Goal: Transaction & Acquisition: Purchase product/service

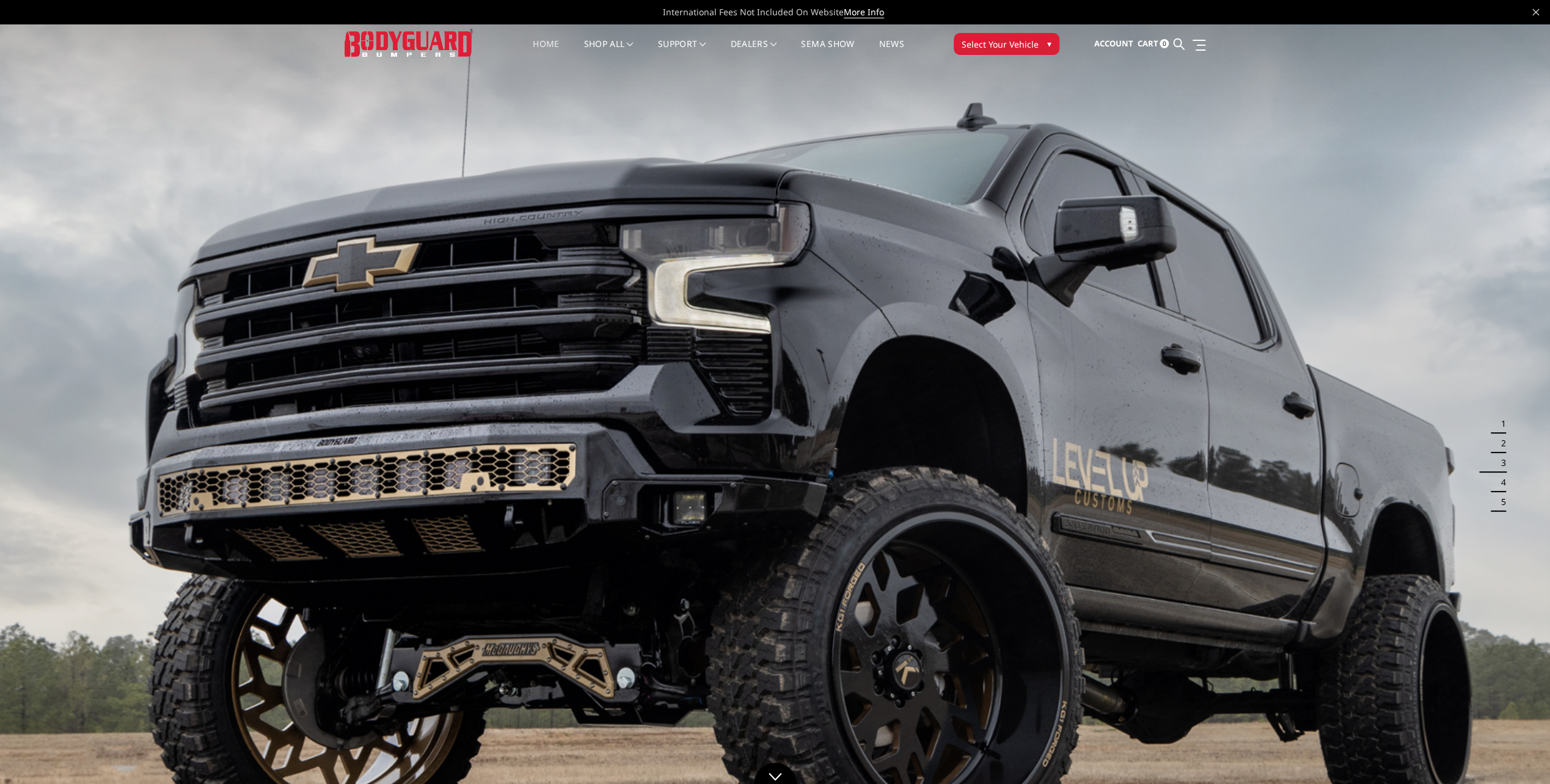
click at [1012, 41] on span "Select Your Vehicle" at bounding box center [1000, 44] width 77 height 13
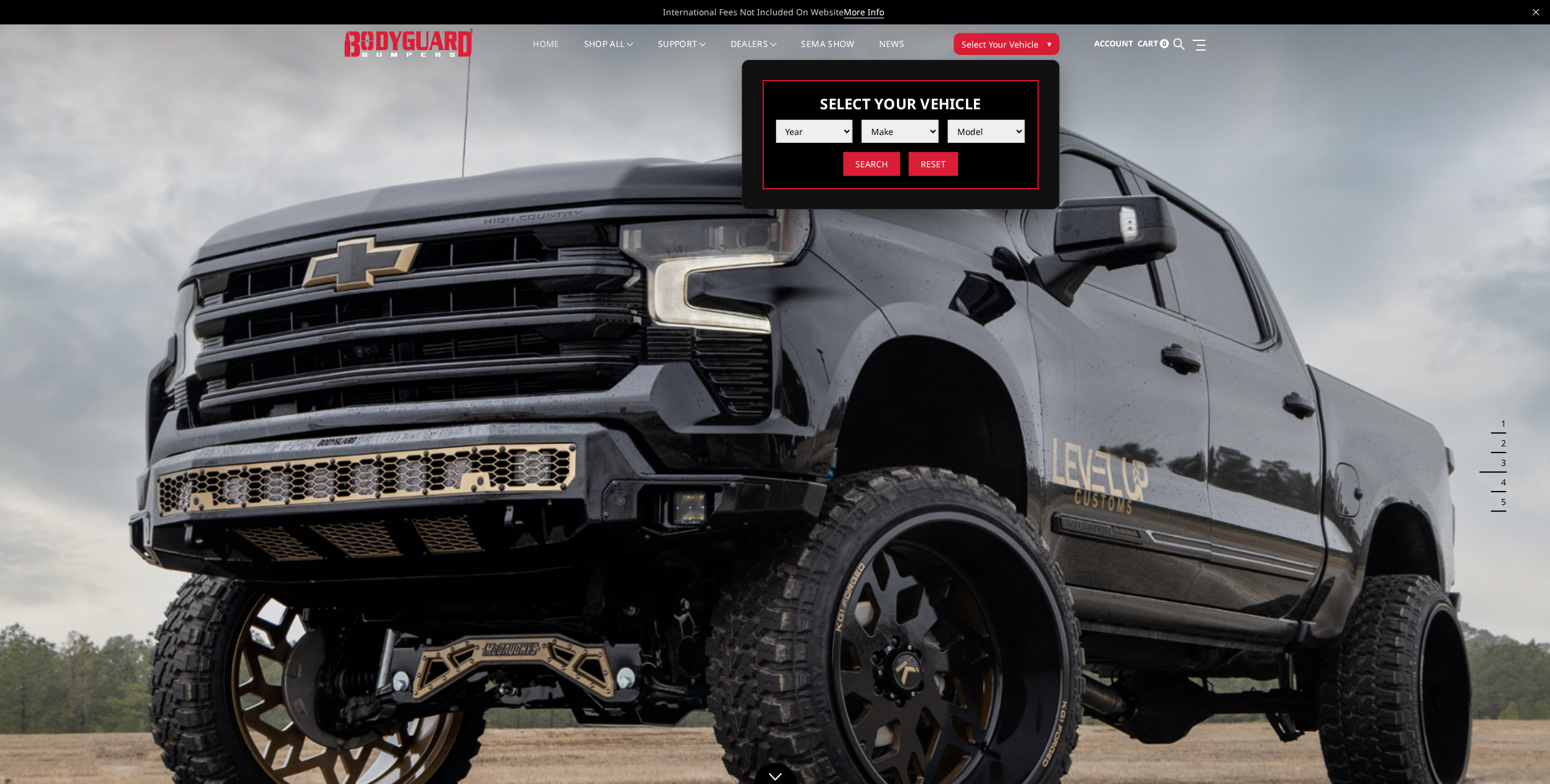
click at [819, 129] on select "Year 2025 2024 2023 2022 2021 2020 2019 2018 2017 2016 2015 2014 2013 2012 2011…" at bounding box center [814, 131] width 77 height 23
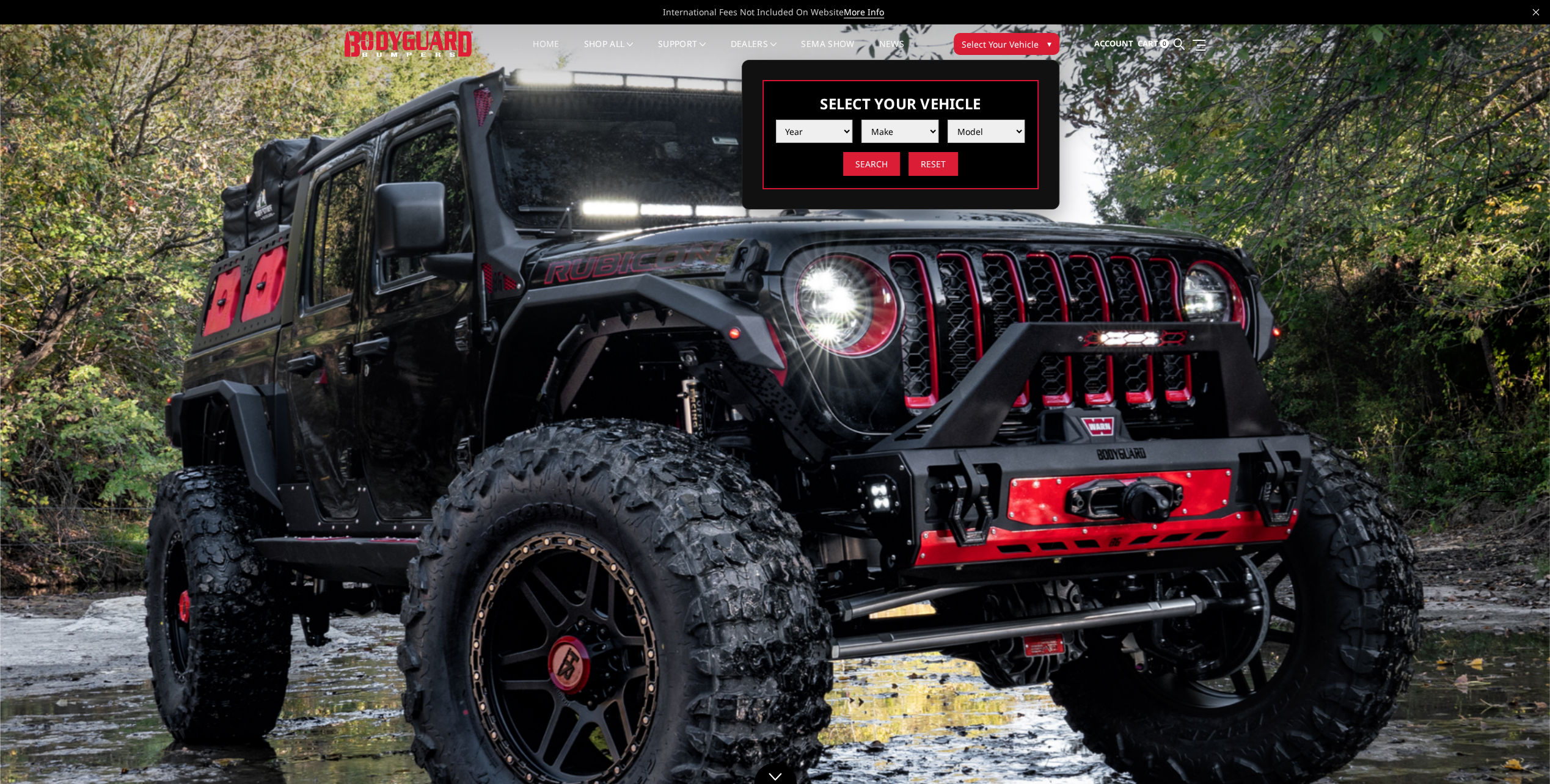
select select "yr_2025"
click at [776, 120] on select "Year 2025 2024 2023 2022 2021 2020 2019 2018 2017 2016 2015 2014 2013 2012 2011…" at bounding box center [814, 131] width 77 height 23
click at [901, 133] on select "Make Chevrolet Ford GMC Ram Toyota" at bounding box center [900, 131] width 77 height 23
select select "mk_ram"
click at [862, 120] on select "Make Chevrolet Ford GMC Ram Toyota" at bounding box center [900, 131] width 77 height 23
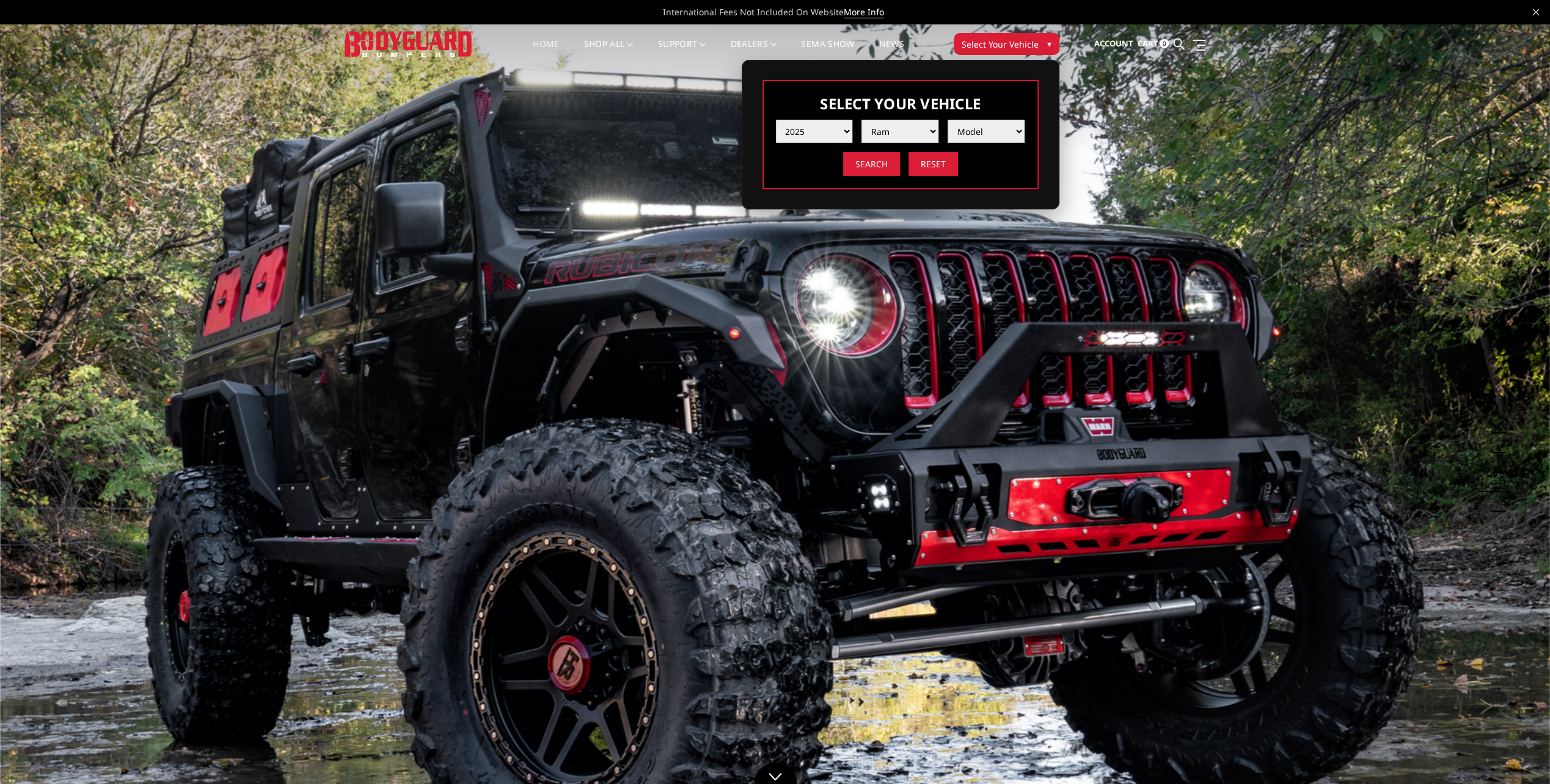
click at [975, 132] on select "Model 1500 6-Lug 1500 Rebel 2500 / 3500 4500 / 5500 RHO" at bounding box center [986, 131] width 77 height 23
select select "md_2500-3500"
click at [947, 120] on select "Model 1500 6-Lug 1500 Rebel 2500 / 3500 4500 / 5500 RHO" at bounding box center [986, 131] width 77 height 23
click at [877, 167] on input "Search" at bounding box center [872, 163] width 57 height 24
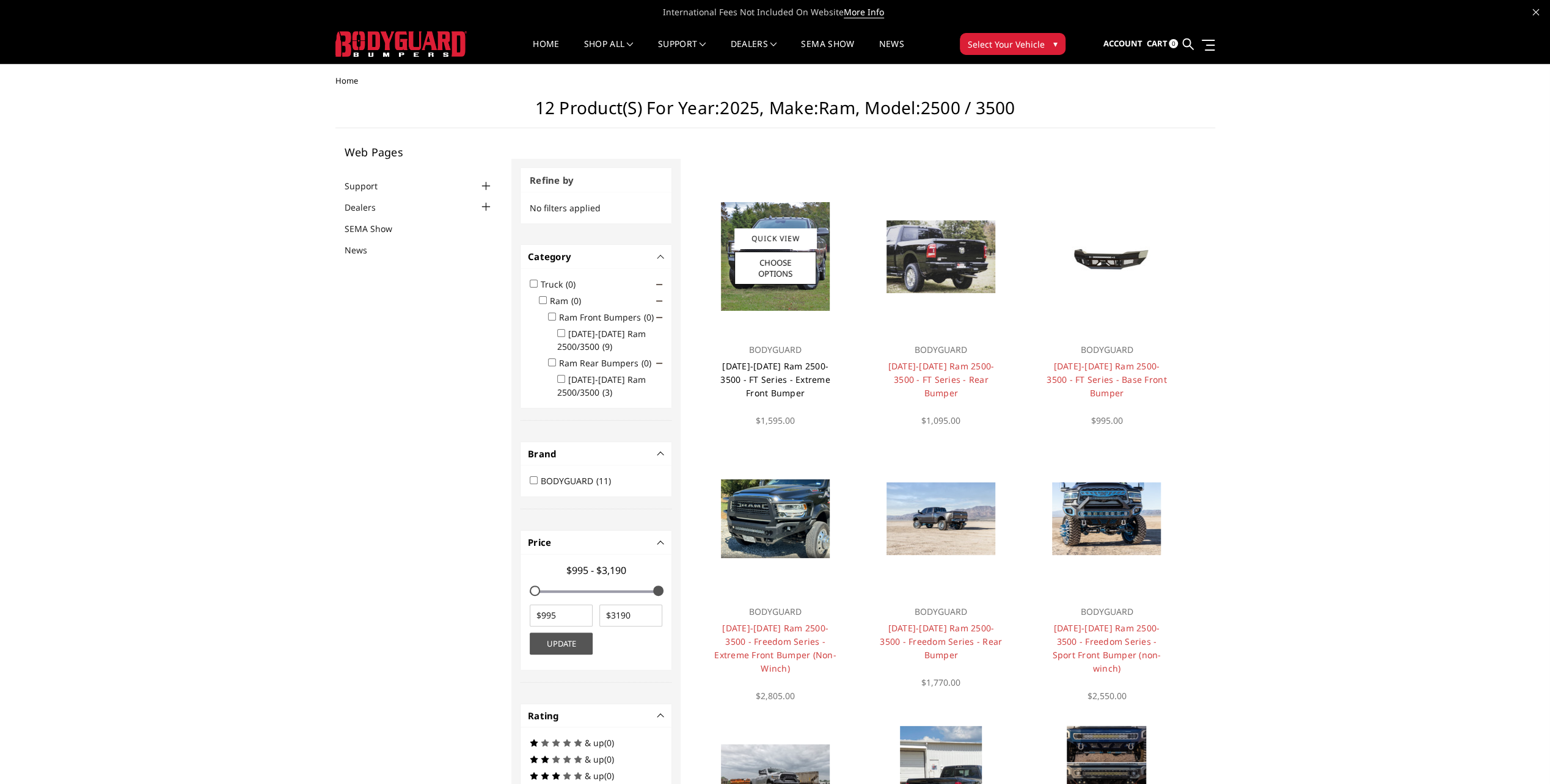
click at [783, 372] on link "2019-2025 Ram 2500-3500 - FT Series - Extreme Front Bumper" at bounding box center [775, 379] width 110 height 38
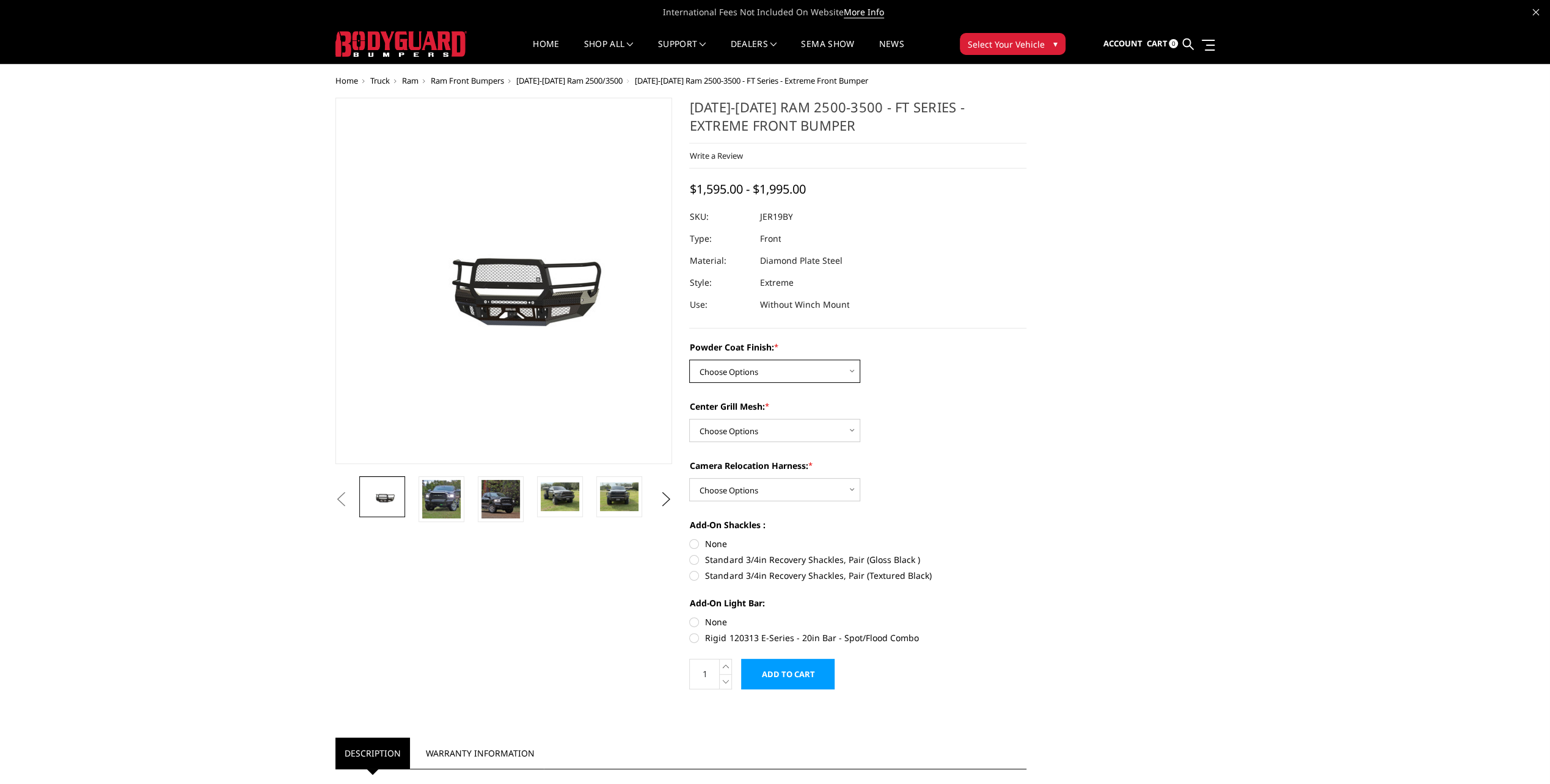
click at [853, 372] on select "Choose Options Bare Metal Gloss Black Powder Coat Textured Black Powder Coat" at bounding box center [774, 371] width 171 height 23
select select "3215"
click at [689, 359] on select "Choose Options Bare Metal Gloss Black Powder Coat Textured Black Powder Coat" at bounding box center [774, 371] width 171 height 23
click at [846, 428] on select "Choose Options WITH Expanded Metal in Center Grill WITHOUT Expanded Metal in Ce…" at bounding box center [774, 431] width 171 height 23
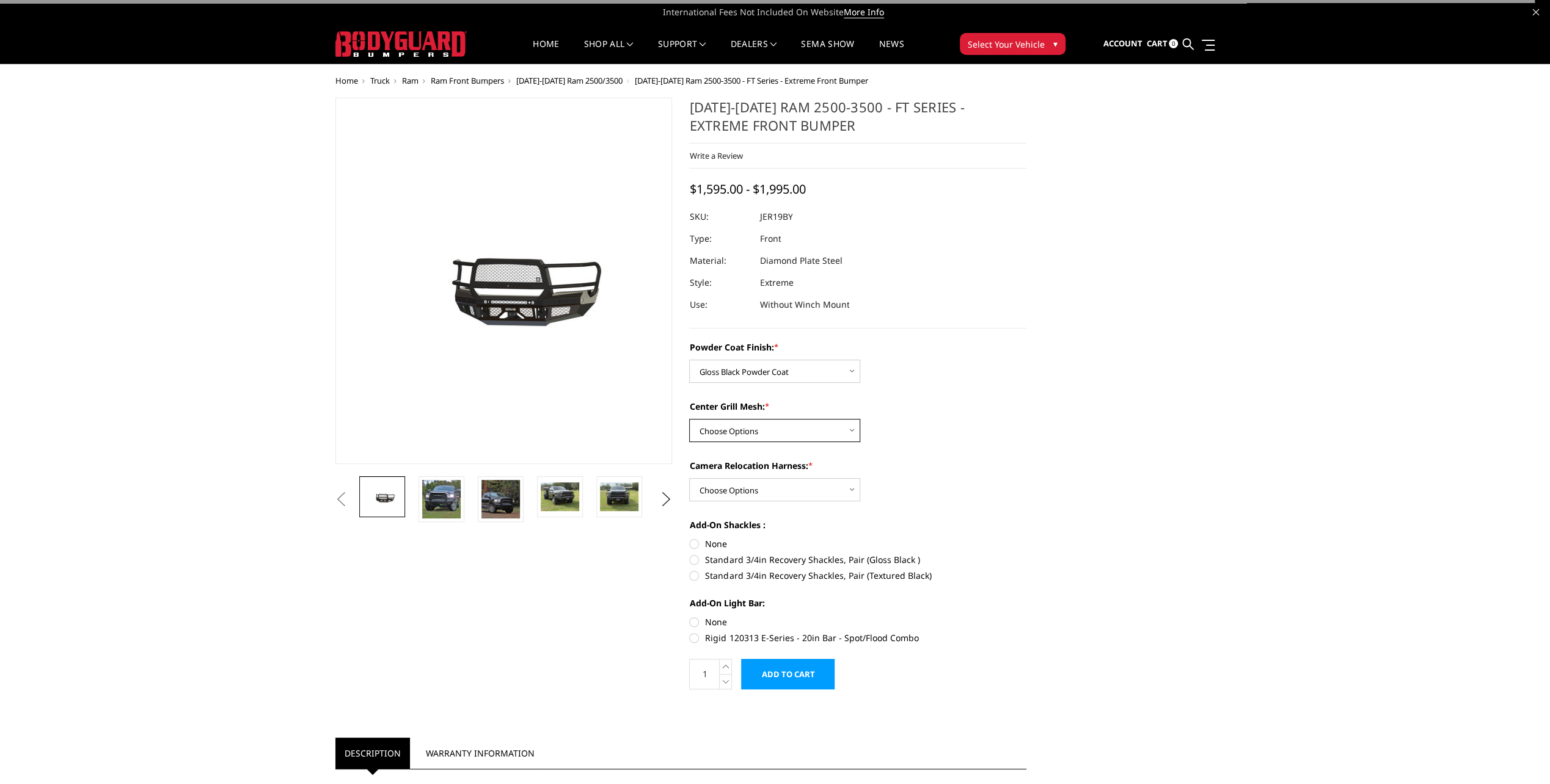
select select "3217"
click at [689, 419] on select "Choose Options WITH Expanded Metal in Center Grill WITHOUT Expanded Metal in Ce…" at bounding box center [774, 431] width 171 height 23
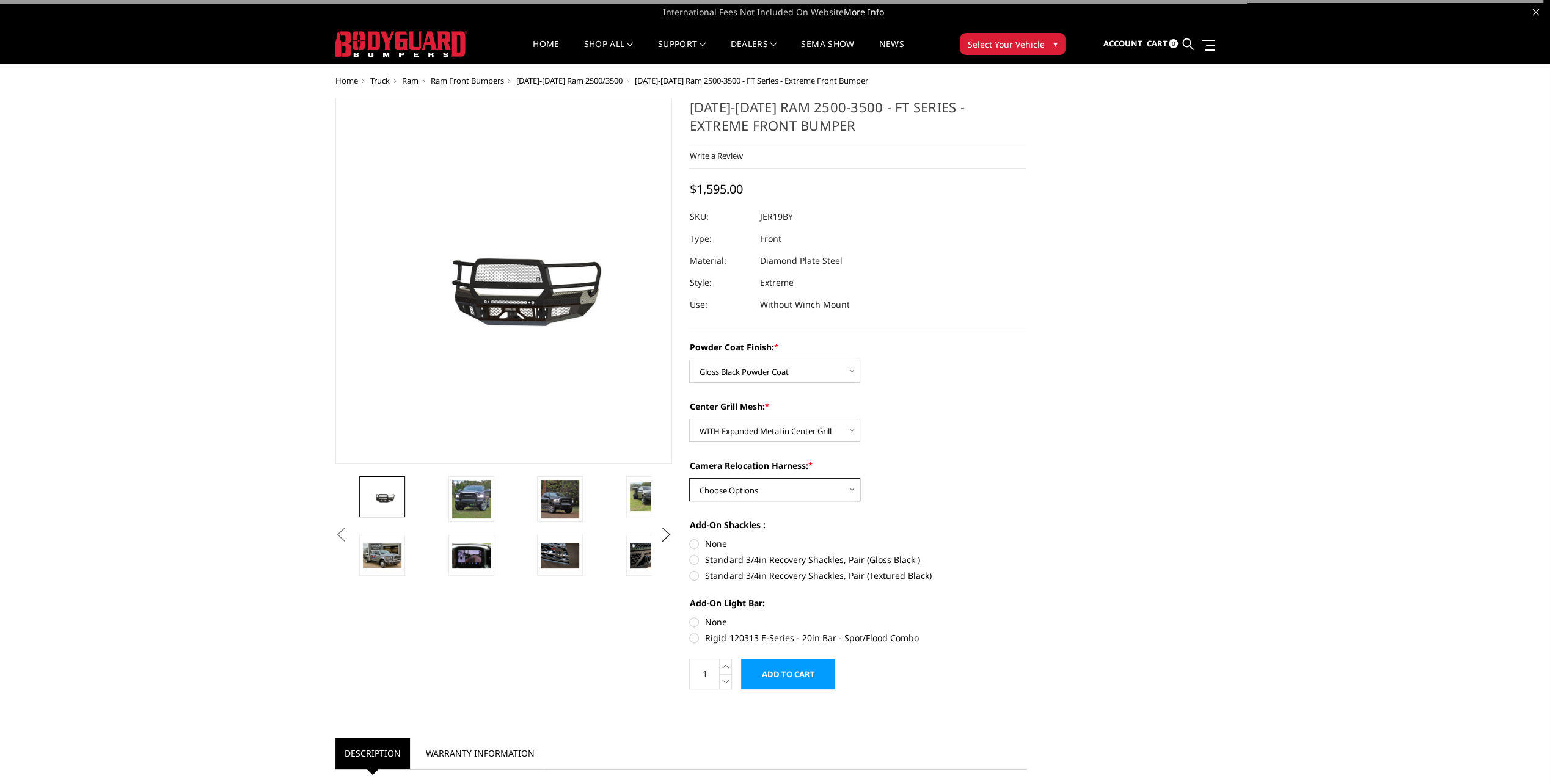
click at [846, 487] on select "Choose Options WITH Camera Relocation Harness WITHOUT Camera Relocation Harness" at bounding box center [774, 490] width 171 height 23
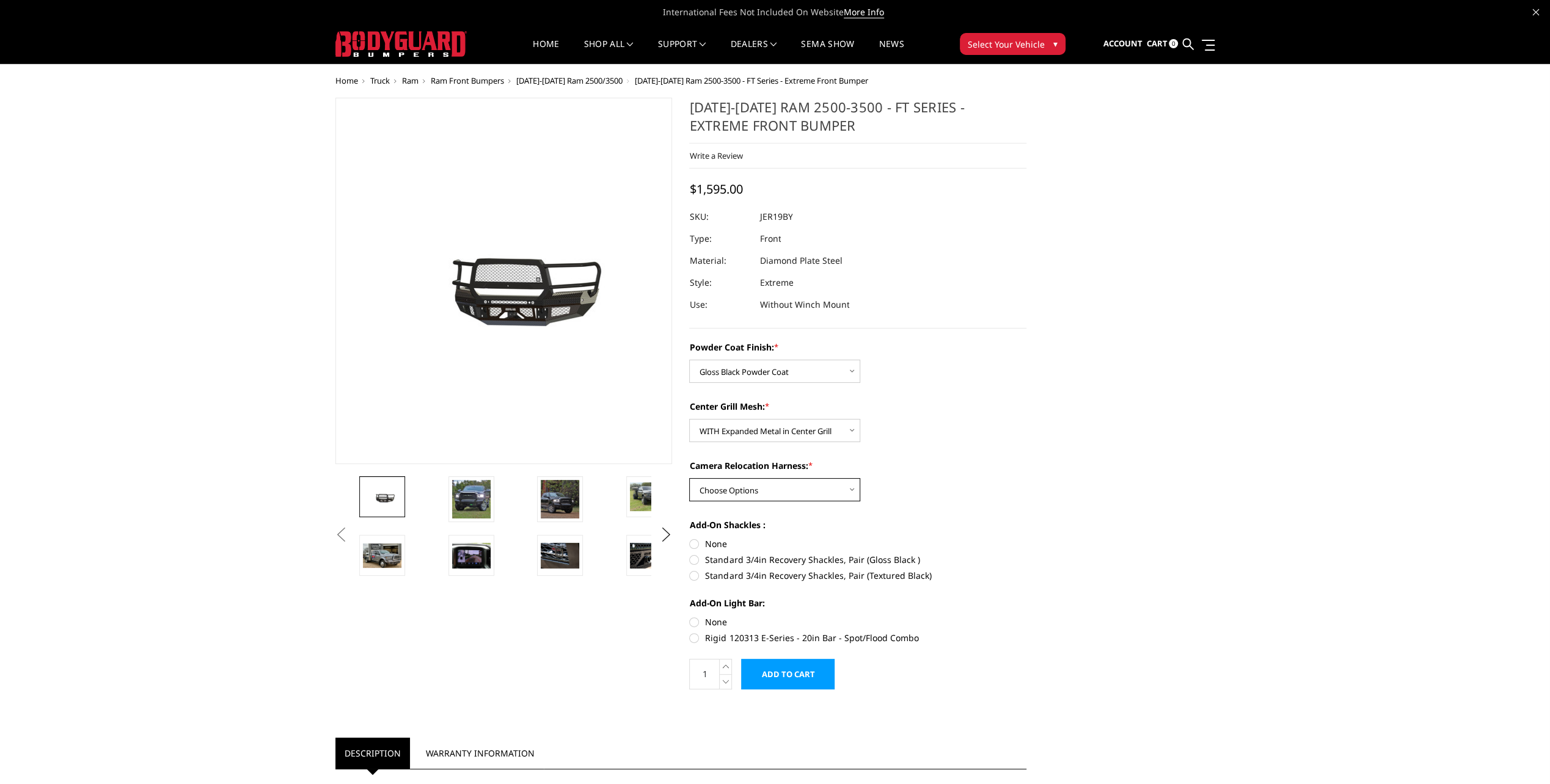
select select "3219"
click at [689, 478] on select "Choose Options WITH Camera Relocation Harness WITHOUT Camera Relocation Harness" at bounding box center [774, 490] width 171 height 23
click at [569, 509] on img at bounding box center [560, 499] width 38 height 38
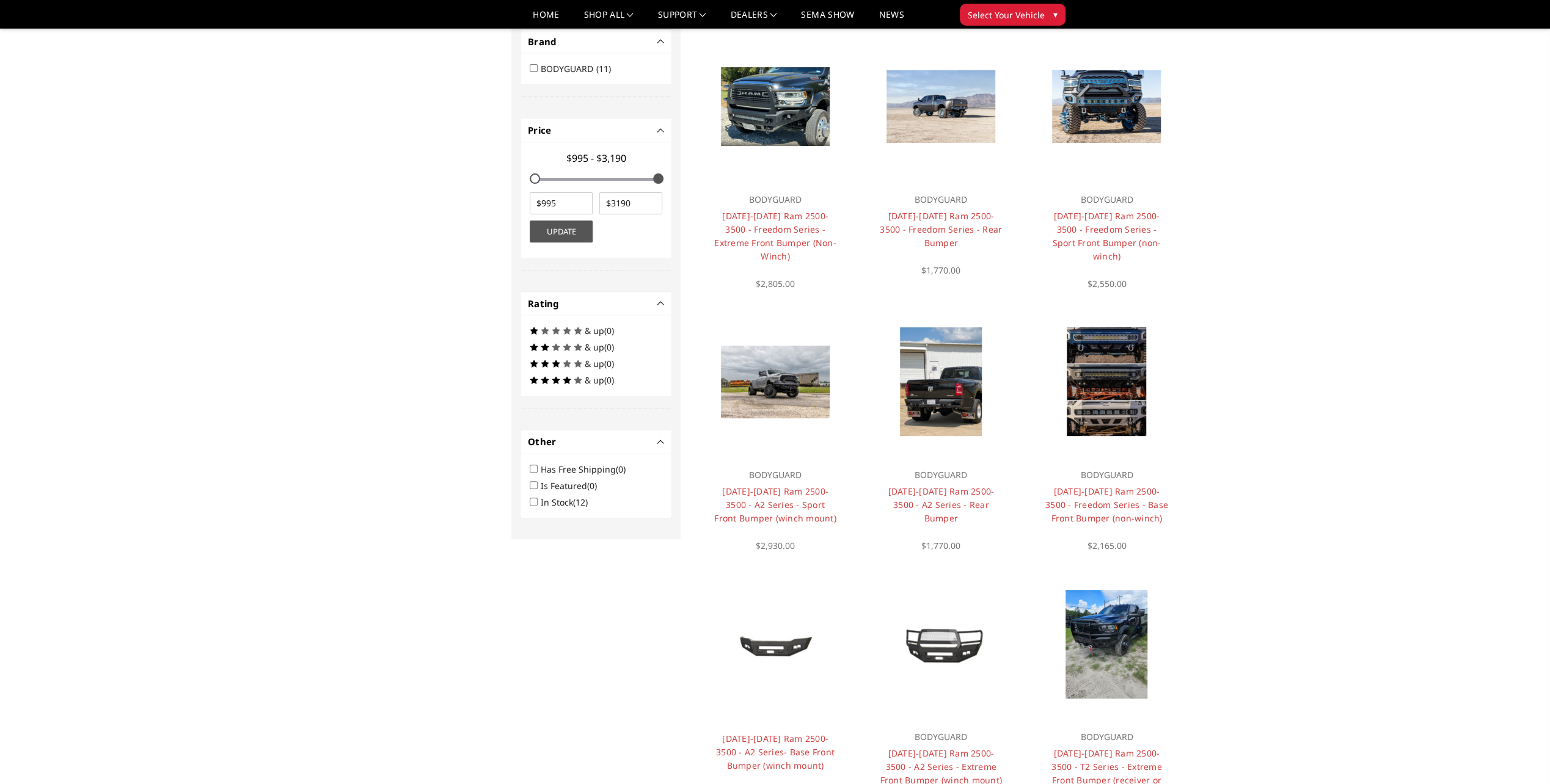
scroll to position [559, 0]
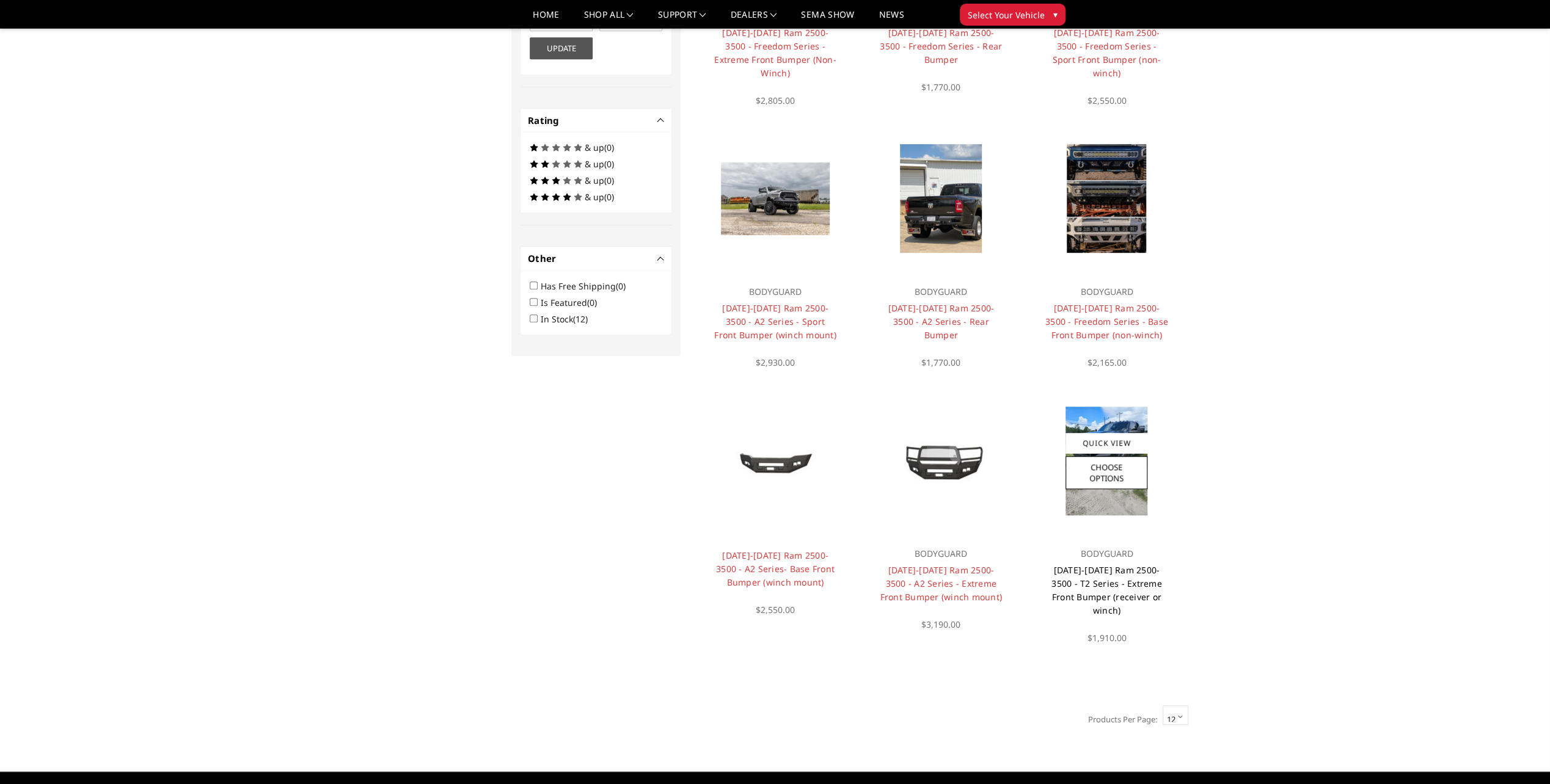
click at [1137, 566] on link "2019-2025 Ram 2500-3500 - T2 Series - Extreme Front Bumper (receiver or winch)" at bounding box center [1107, 590] width 110 height 52
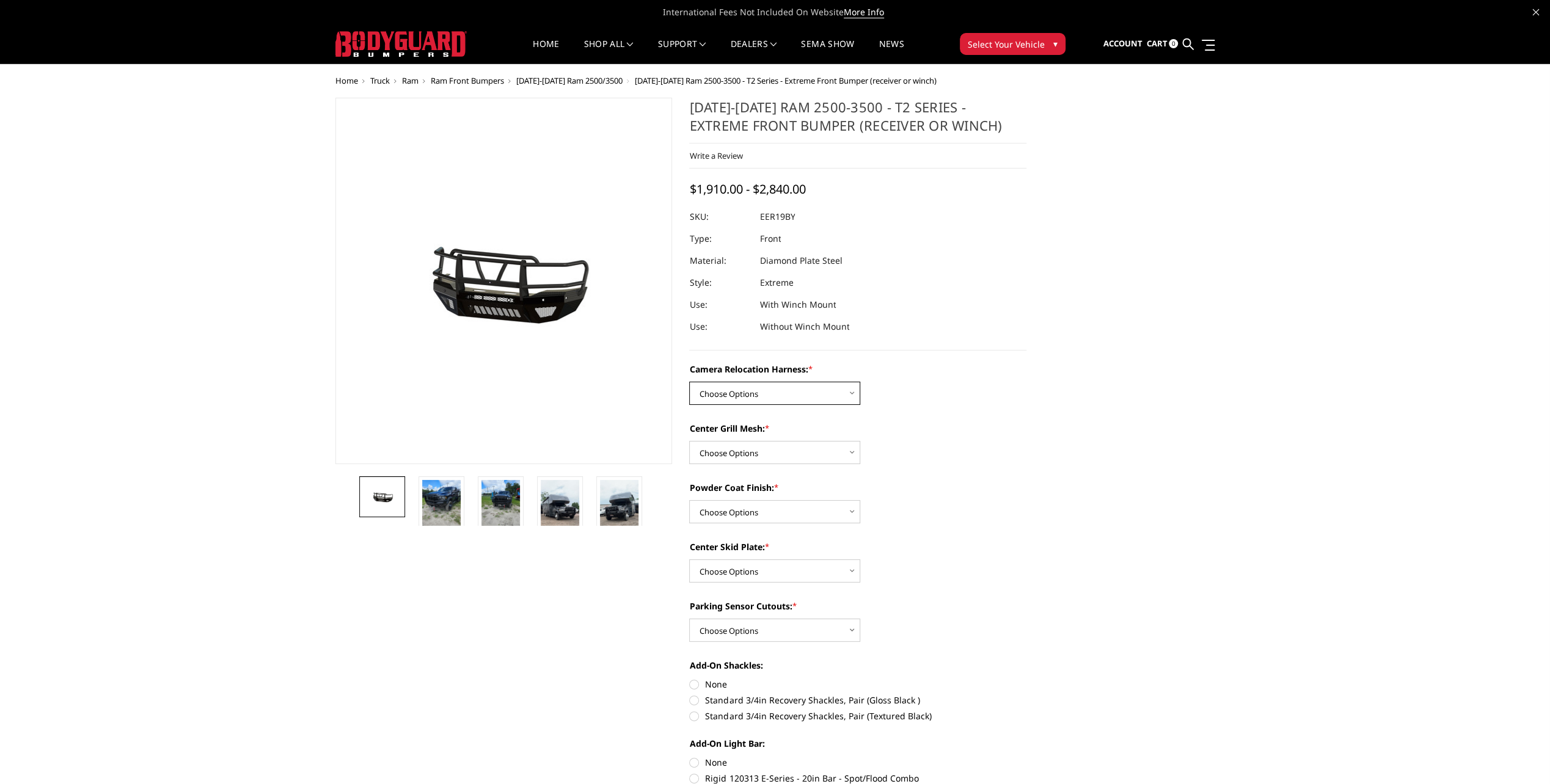
drag, startPoint x: 850, startPoint y: 392, endPoint x: 843, endPoint y: 392, distance: 7.0
click at [850, 392] on select "Choose Options Without camera harness With camera harness" at bounding box center [774, 393] width 171 height 23
select select "3819"
click at [689, 382] on select "Choose Options Without camera harness With camera harness" at bounding box center [774, 393] width 171 height 23
click at [855, 453] on select "Choose Options Without expanded metal With expanded metal" at bounding box center [774, 452] width 171 height 23
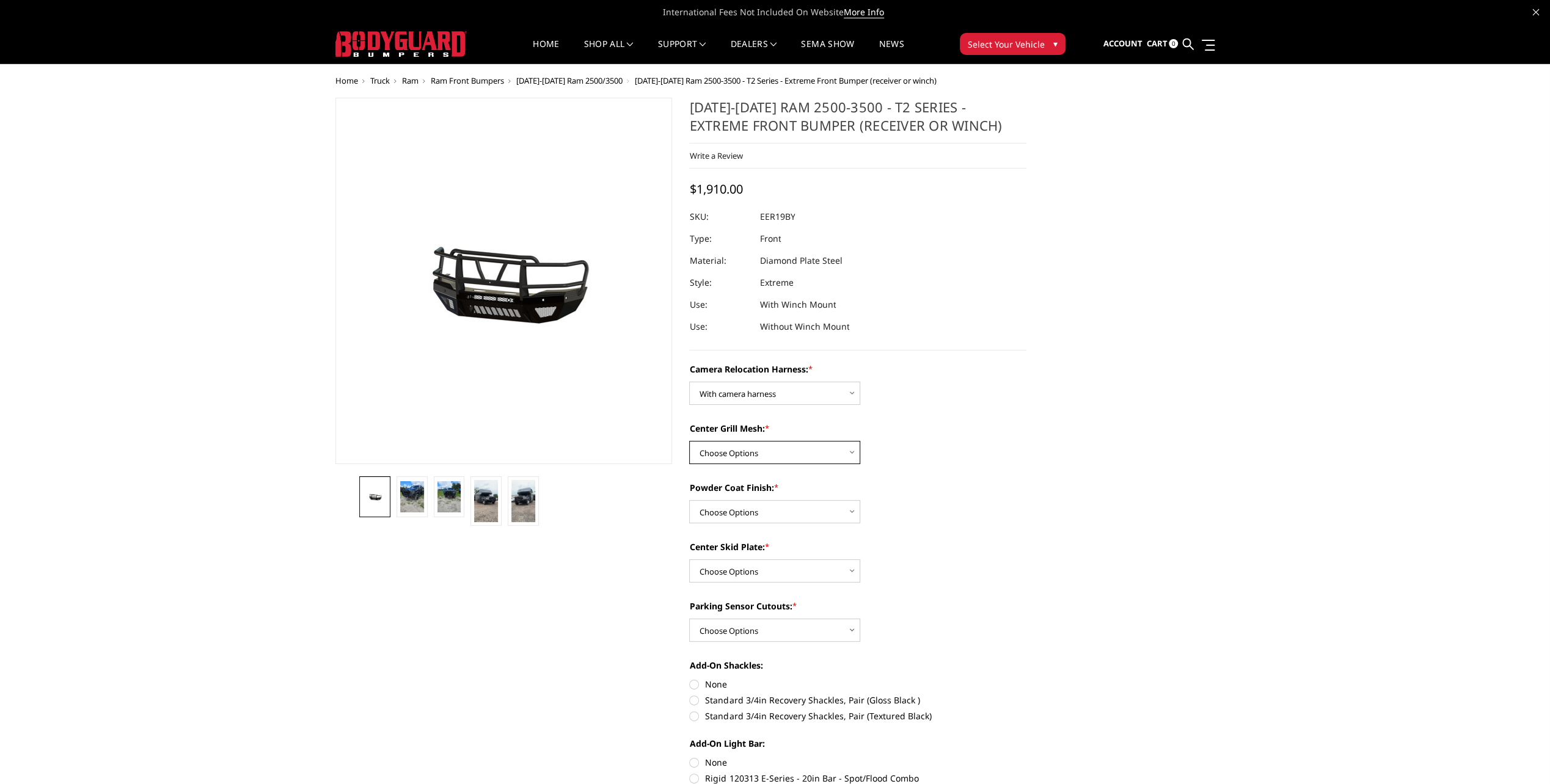
select select "3817"
click at [689, 441] on select "Choose Options Without expanded metal With expanded metal" at bounding box center [774, 452] width 171 height 23
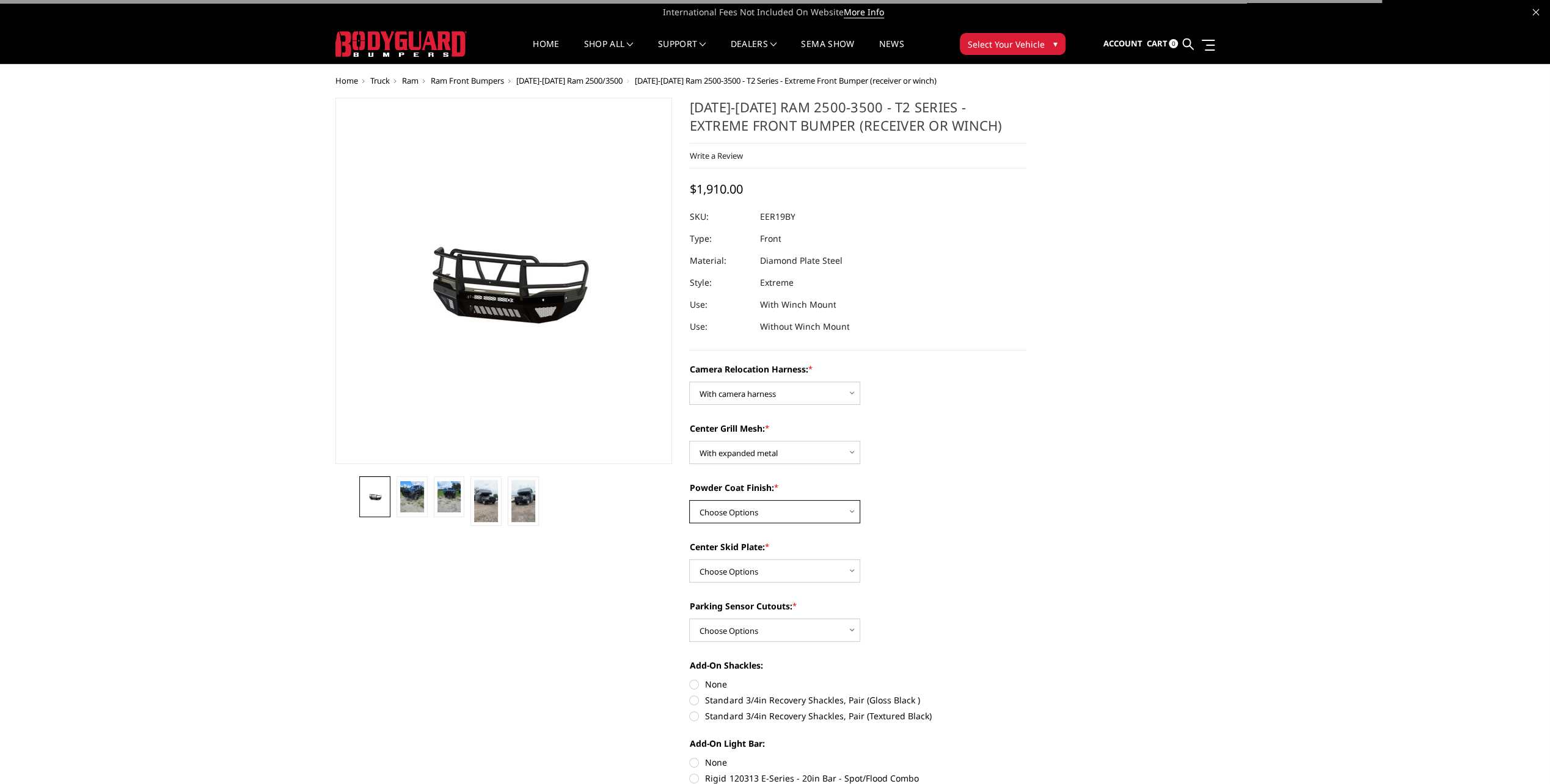
click at [849, 510] on select "Choose Options Textured Black Powder Coat Gloss Black Powder Coat Bare Metal" at bounding box center [774, 512] width 171 height 23
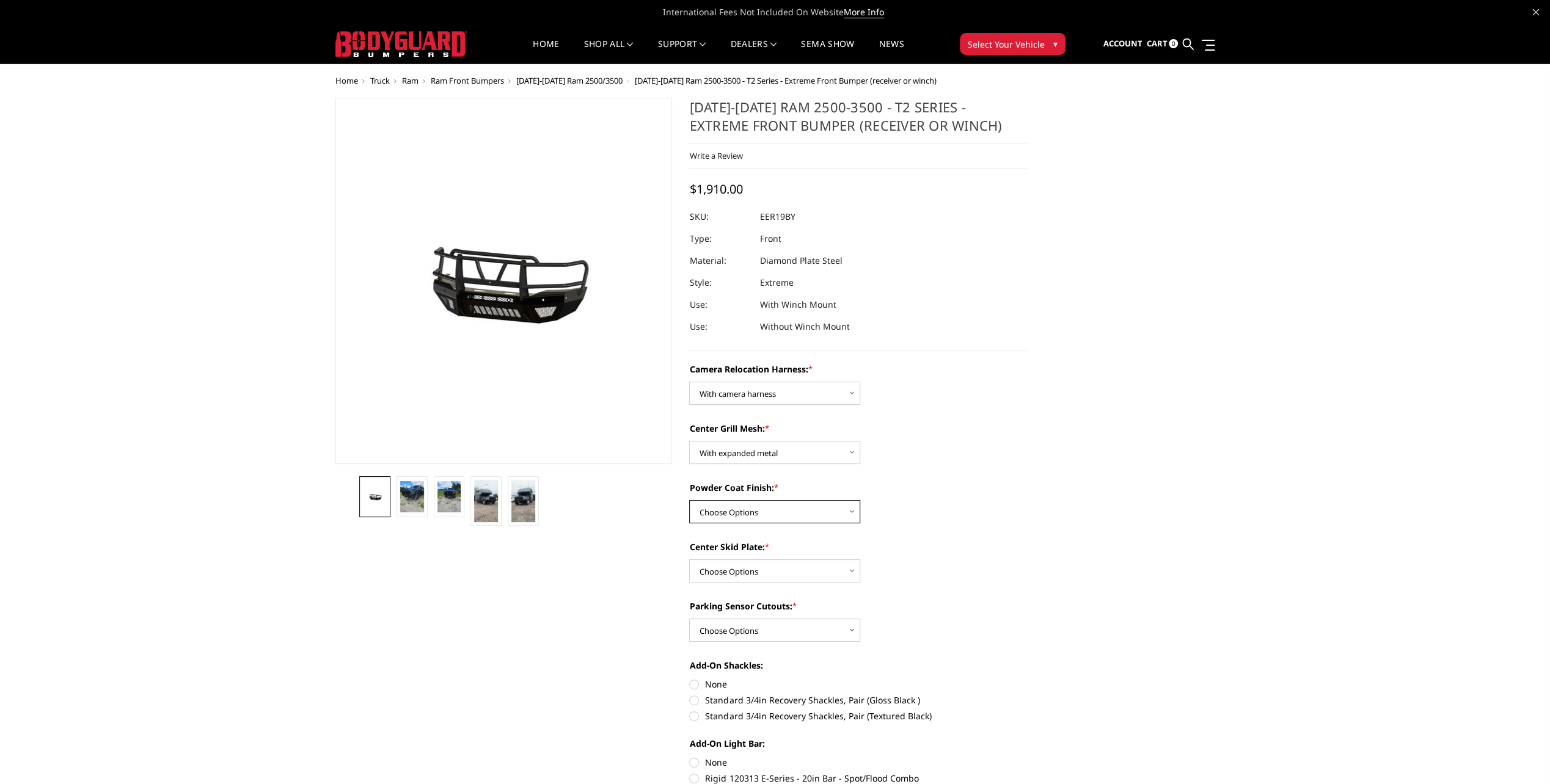
select select "3815"
click at [689, 500] on select "Choose Options Textured Black Powder Coat Gloss Black Powder Coat Bare Metal" at bounding box center [774, 512] width 171 height 23
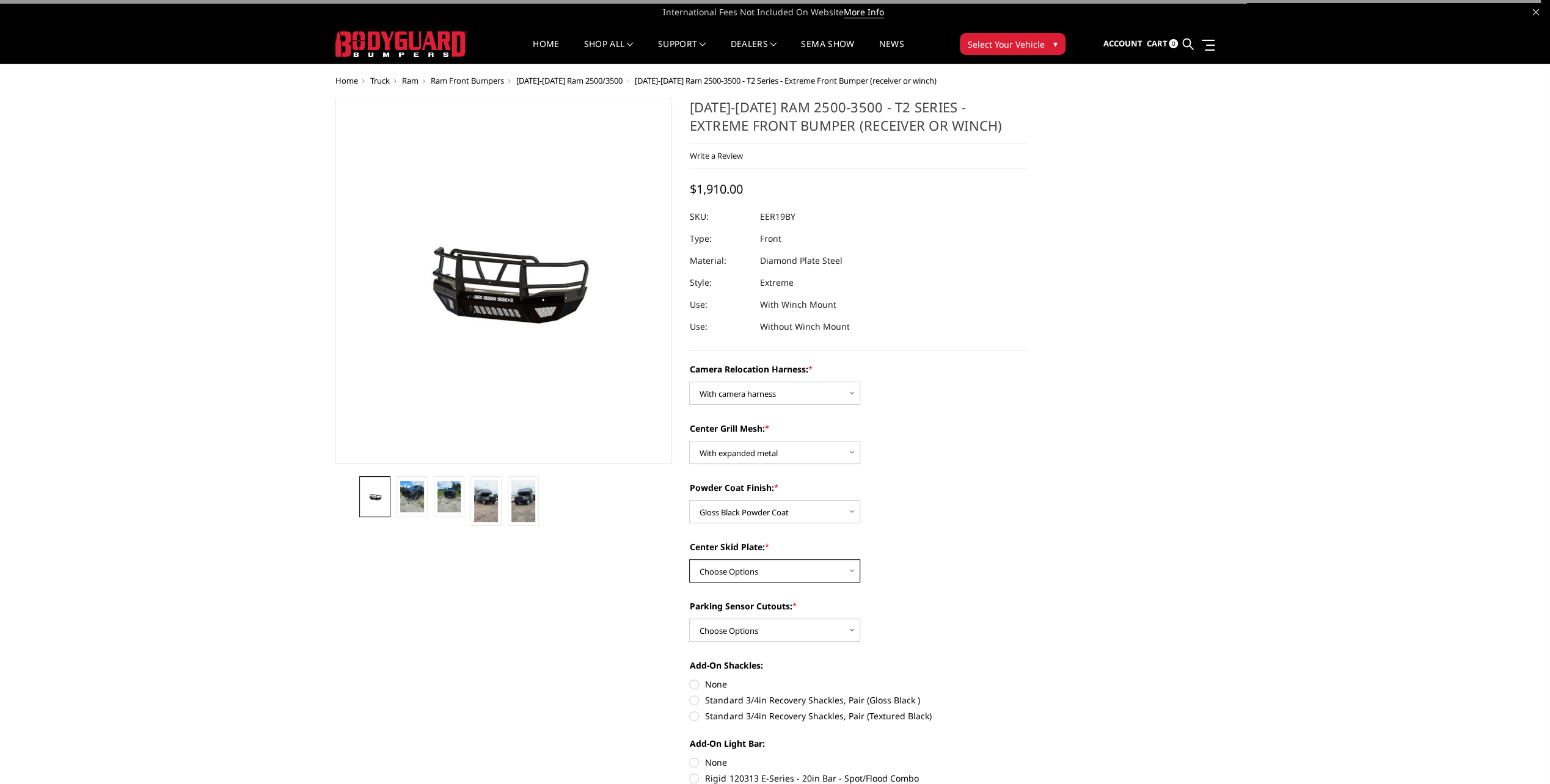
click at [853, 572] on select "Choose Options Winch Mount Skid Plate Standard Skid Plate (included) 2" Receive…" at bounding box center [774, 571] width 171 height 23
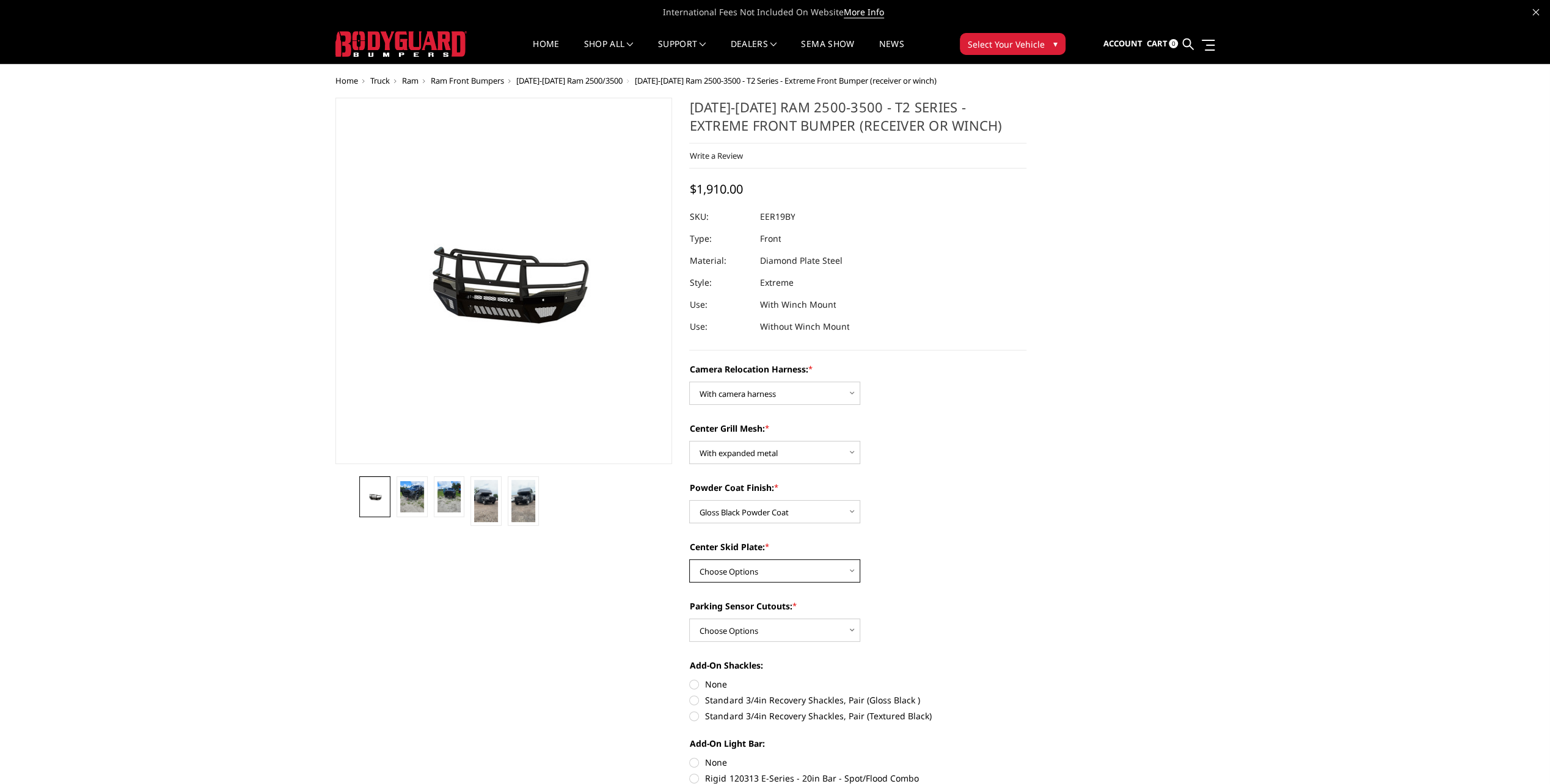
select select "3812"
click at [689, 559] on select "Choose Options Winch Mount Skid Plate Standard Skid Plate (included) 2" Receive…" at bounding box center [774, 571] width 171 height 23
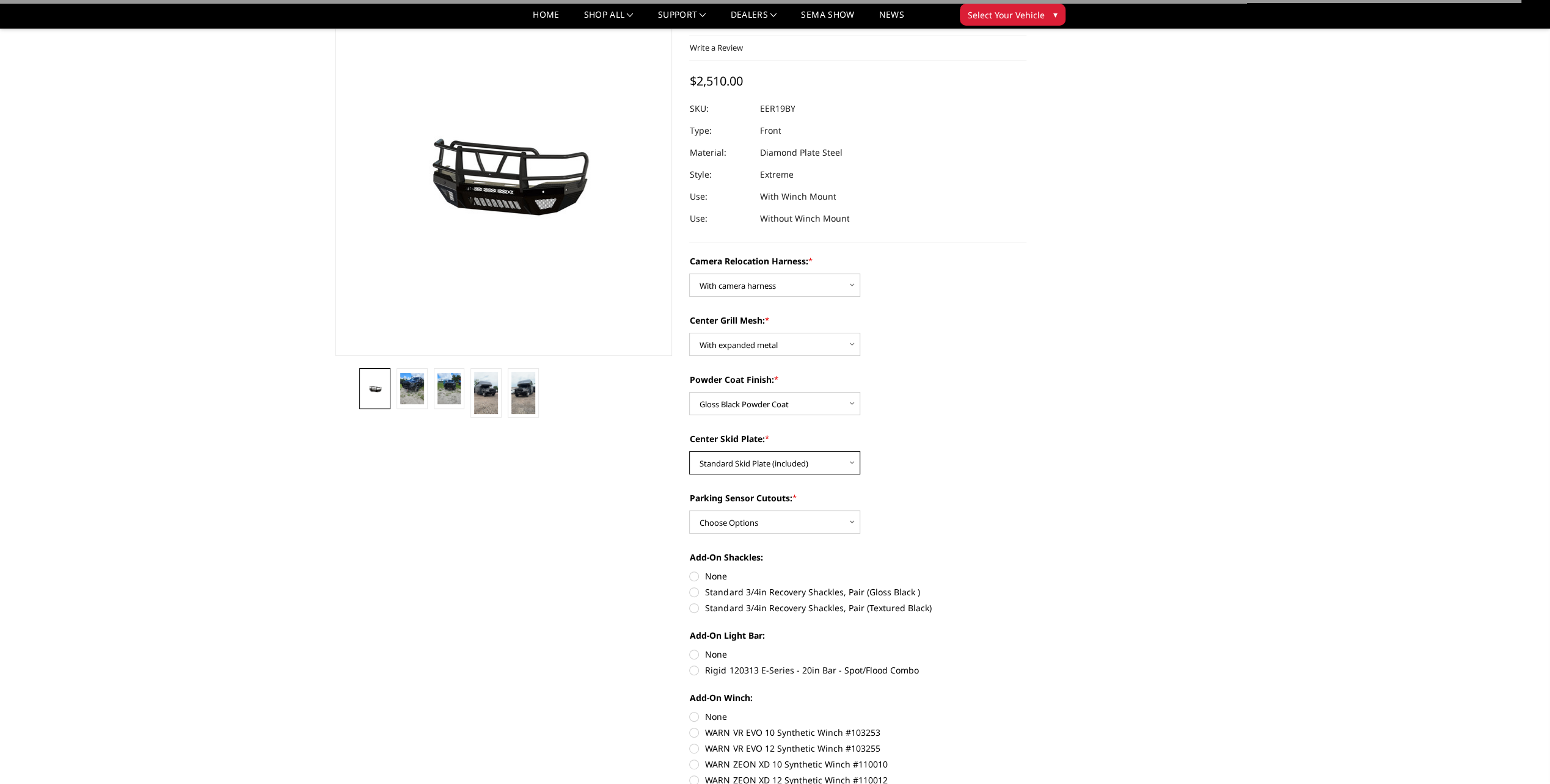
scroll to position [122, 0]
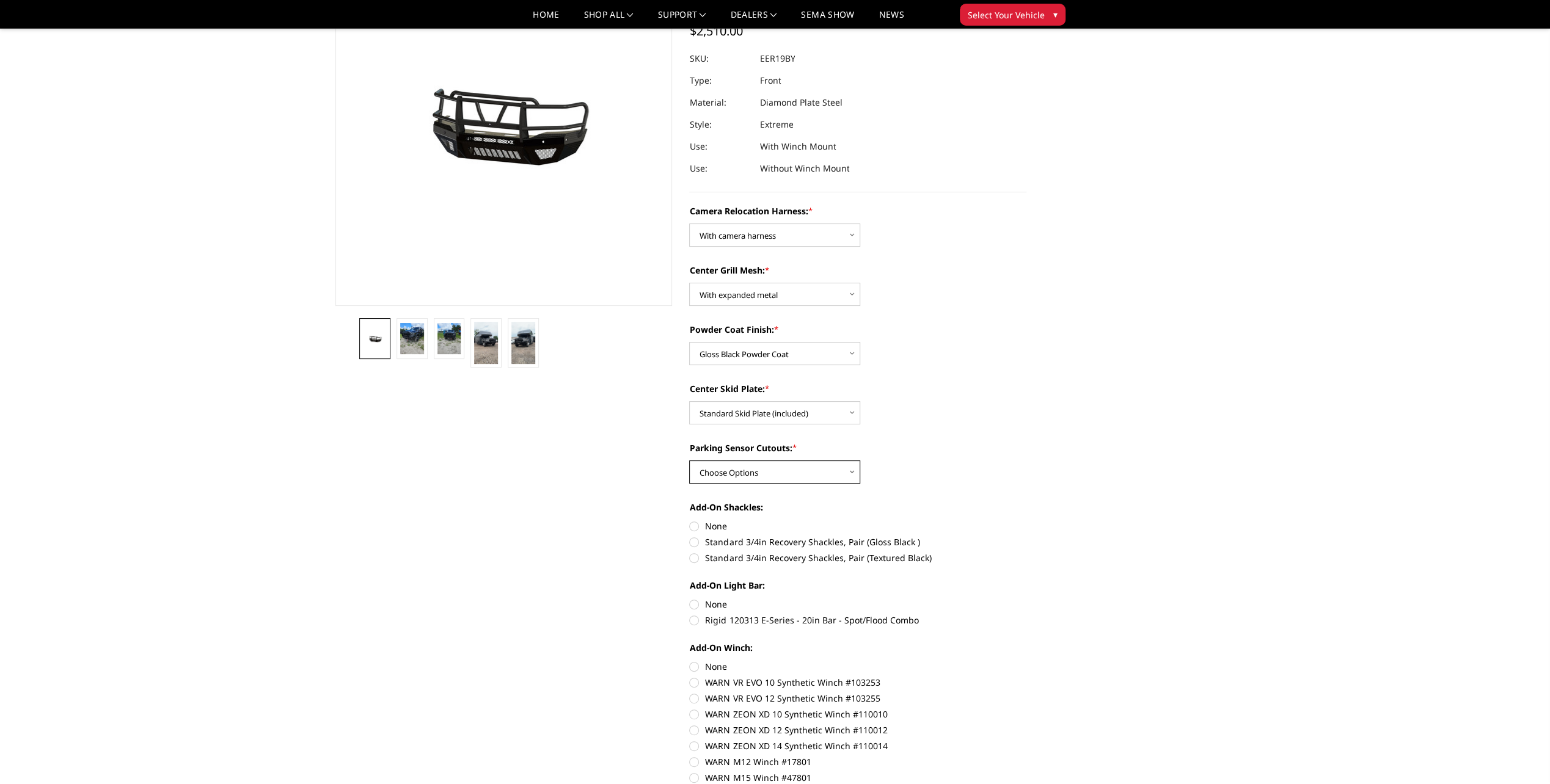
click at [846, 471] on select "Choose Options Yes - With Parking Sensor Cutouts" at bounding box center [774, 472] width 171 height 23
select select "3810"
click at [689, 461] on select "Choose Options Yes - With Parking Sensor Cutouts" at bounding box center [774, 472] width 171 height 23
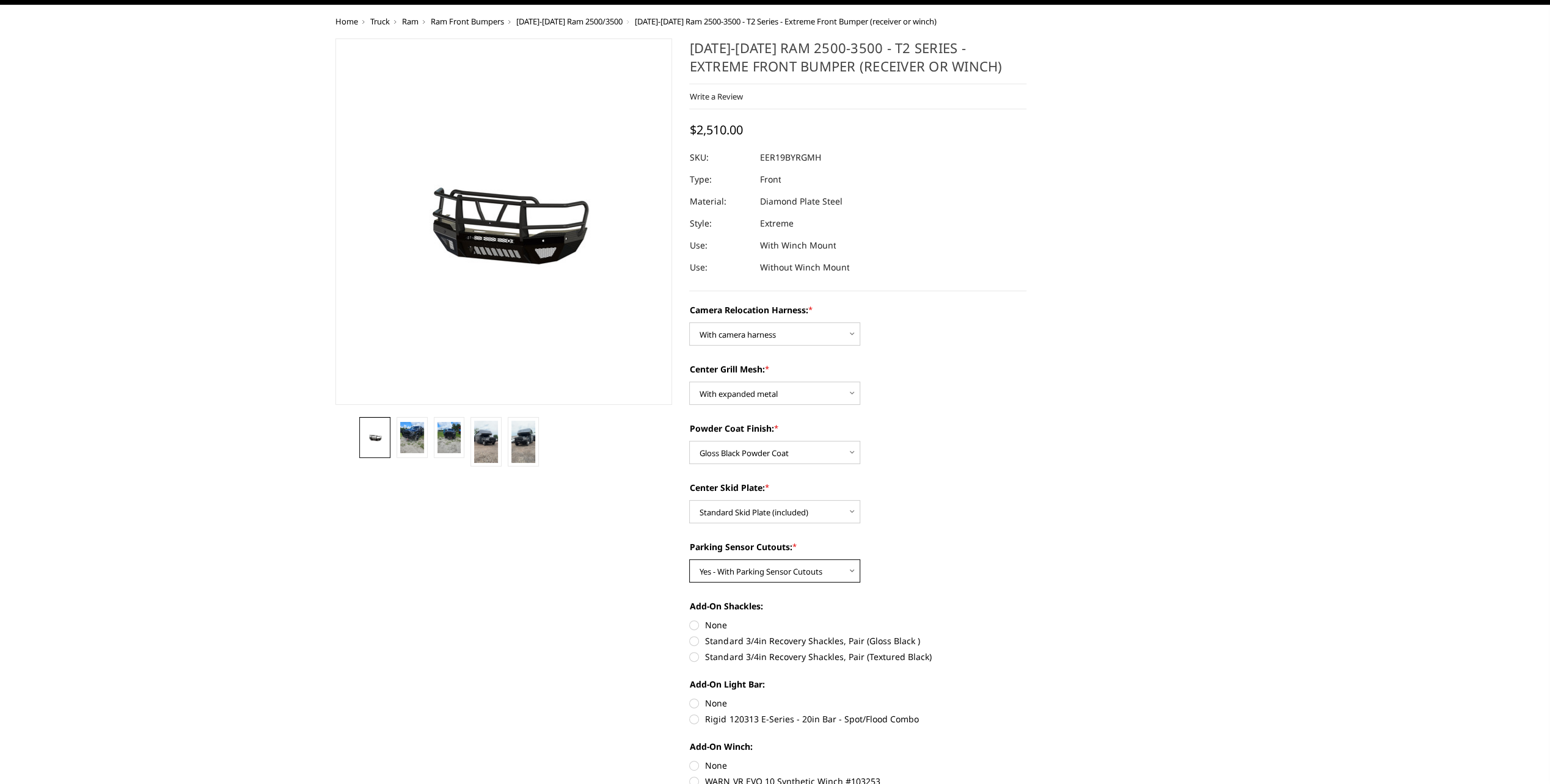
scroll to position [0, 0]
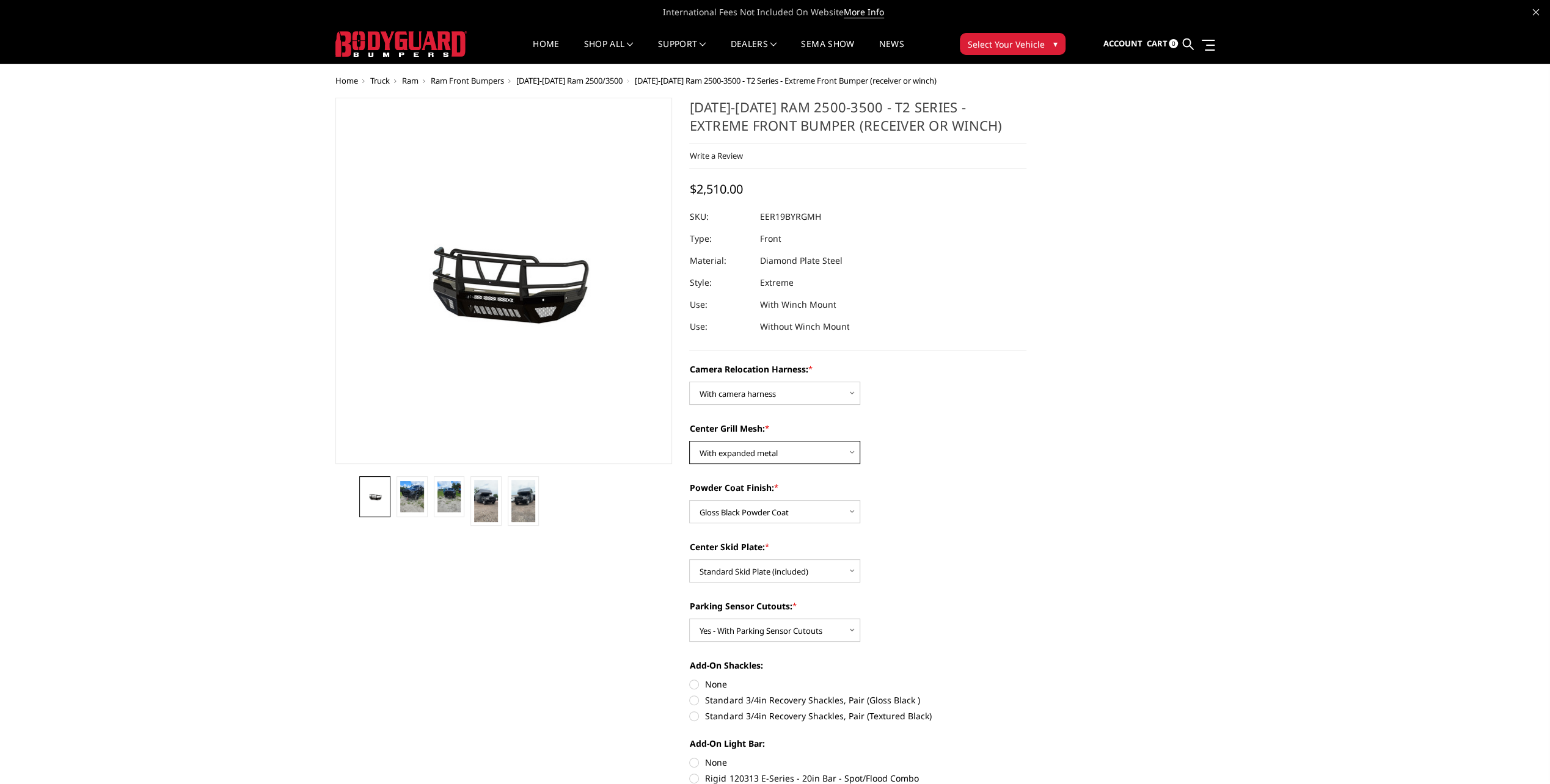
click at [850, 448] on select "Choose Options Without expanded metal With expanded metal" at bounding box center [774, 452] width 171 height 23
select select "3818"
click at [689, 441] on select "Choose Options Without expanded metal With expanded metal" at bounding box center [774, 452] width 171 height 23
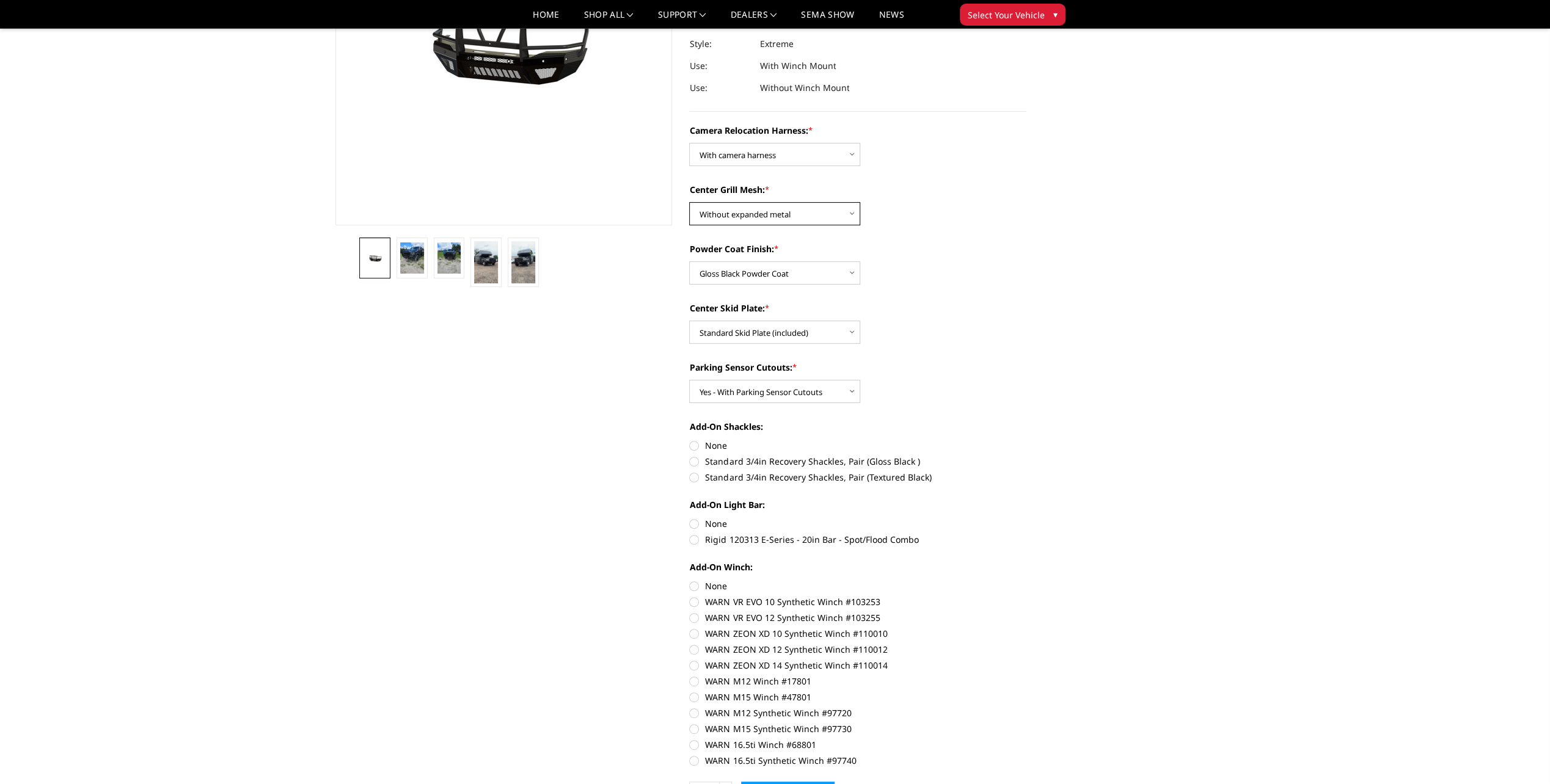
scroll to position [244, 0]
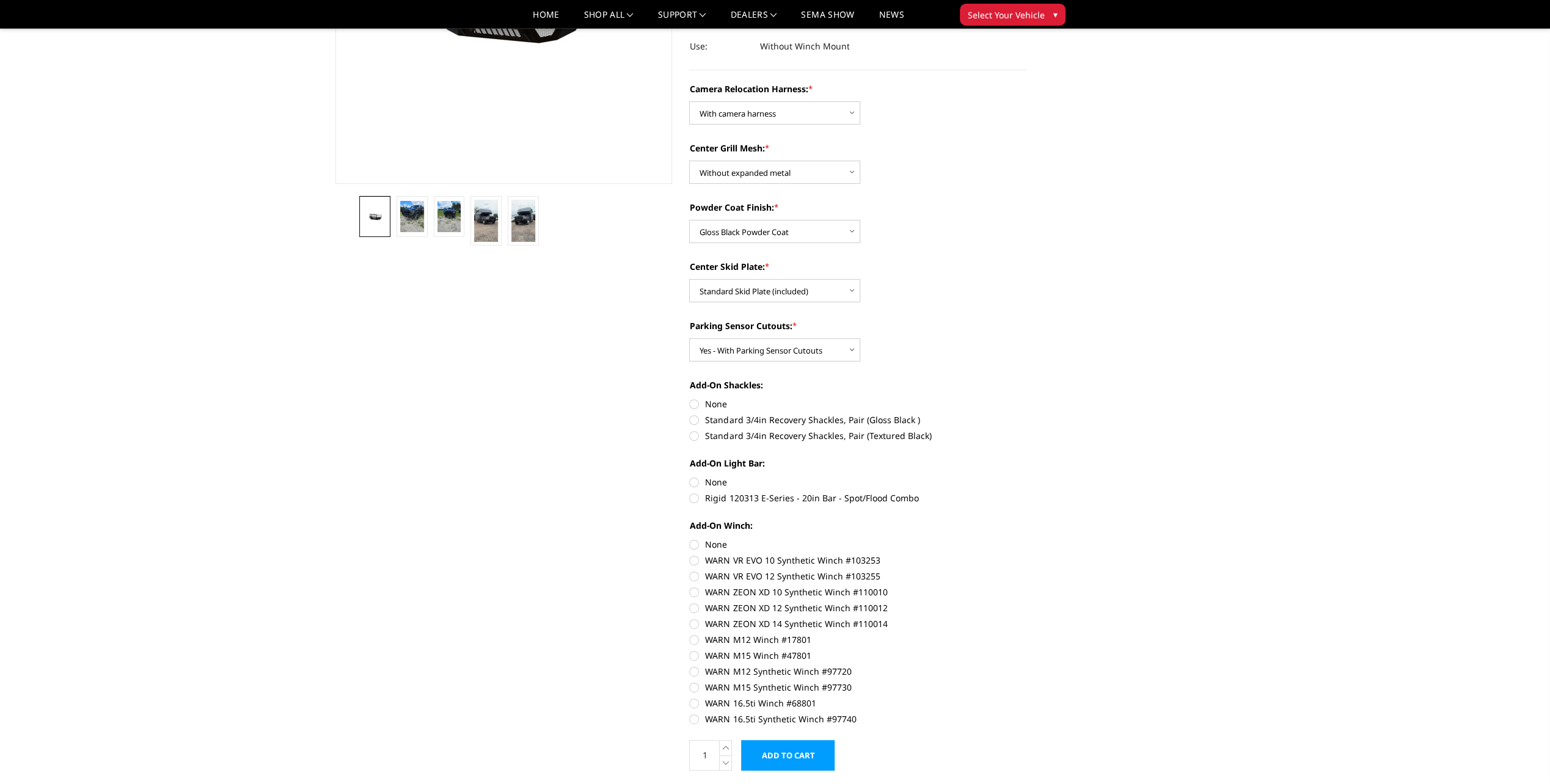
click at [697, 405] on label "None" at bounding box center [858, 404] width 337 height 13
click at [690, 399] on input "None" at bounding box center [689, 398] width 1 height 1
radio input "true"
click at [694, 477] on label "None" at bounding box center [858, 482] width 337 height 13
click at [690, 477] on input "None" at bounding box center [689, 476] width 1 height 1
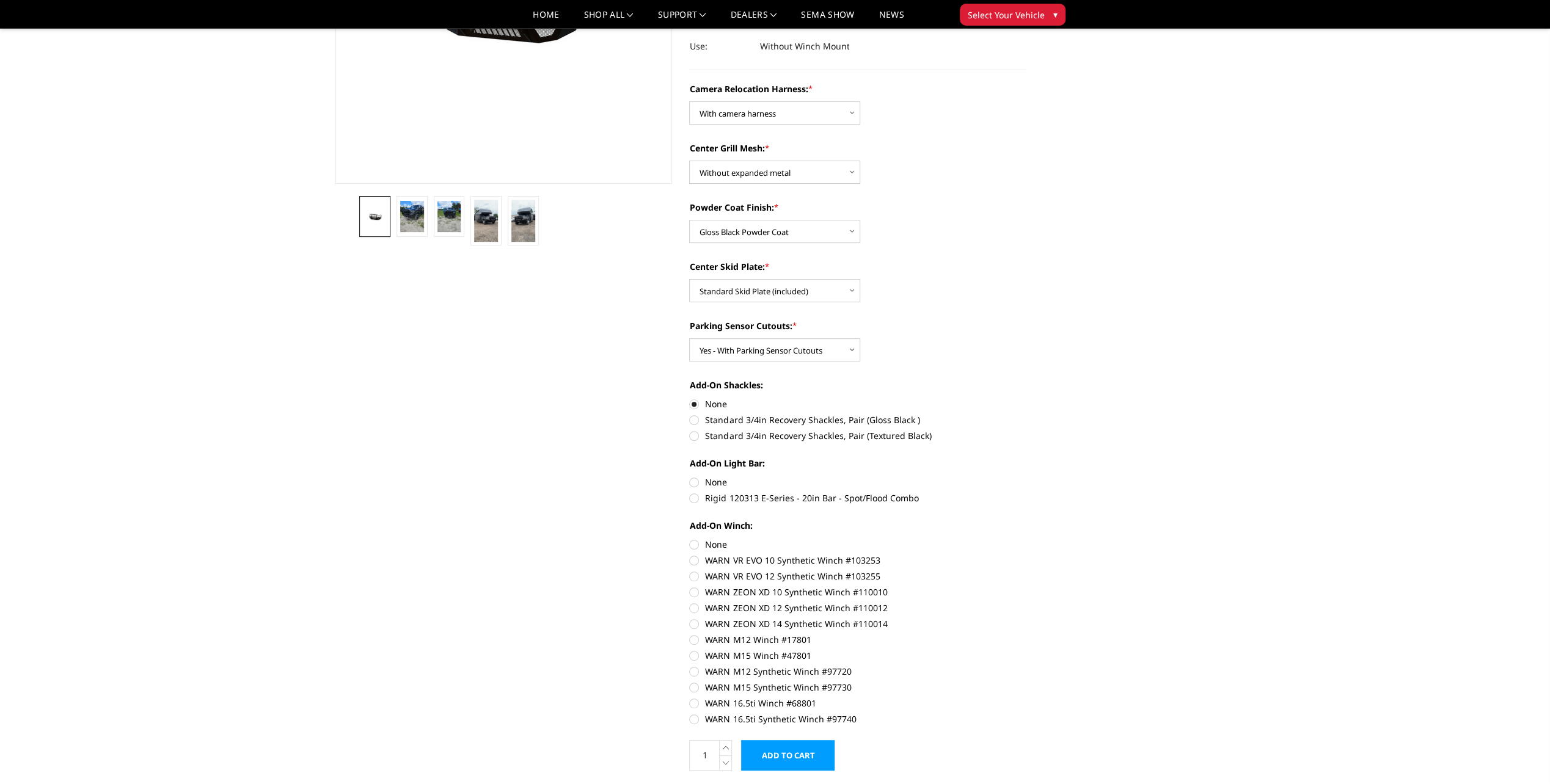
radio input "true"
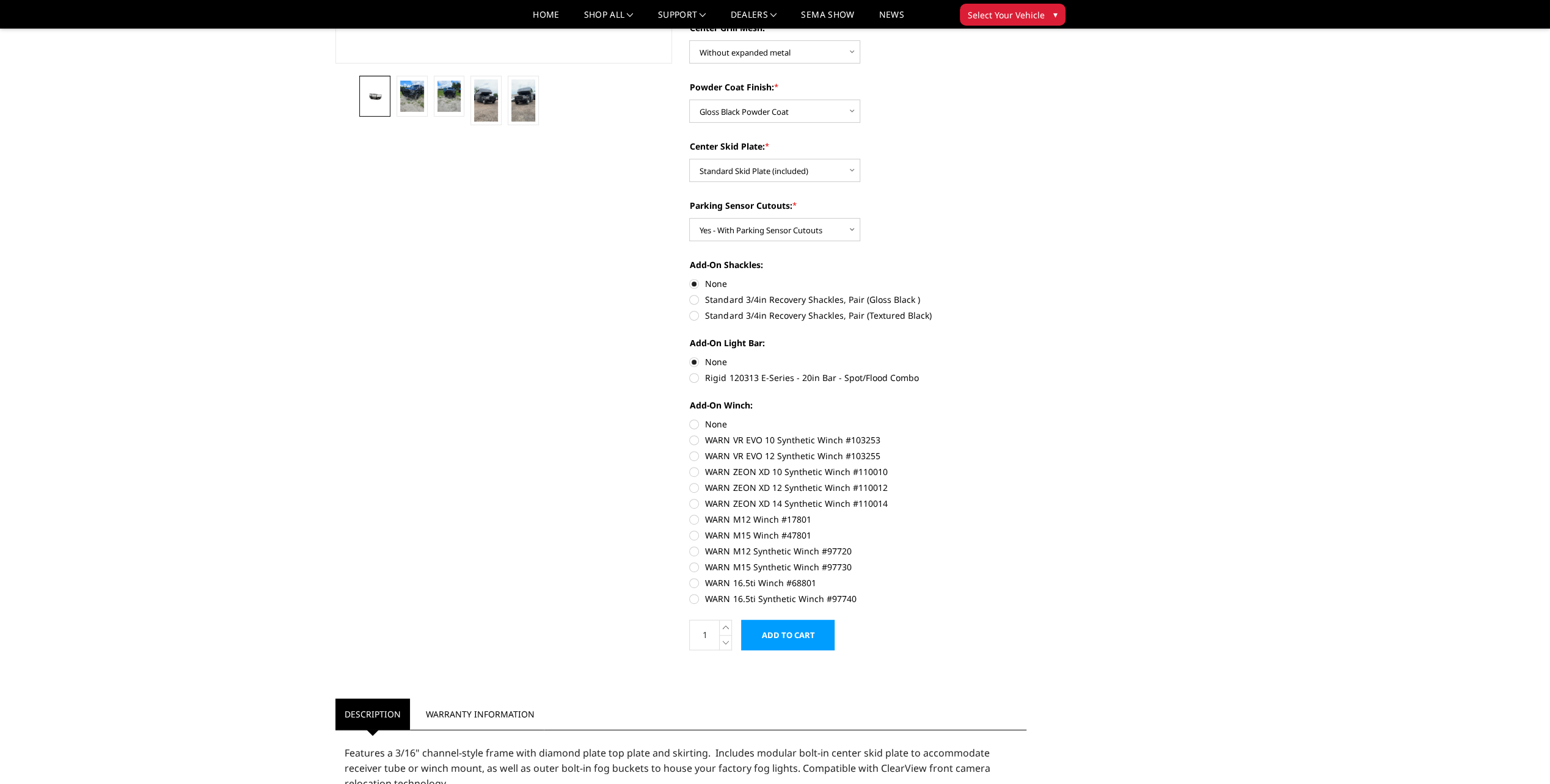
scroll to position [366, 0]
click at [694, 422] on label "None" at bounding box center [858, 422] width 337 height 13
click at [690, 417] on input "None" at bounding box center [689, 416] width 1 height 1
radio input "true"
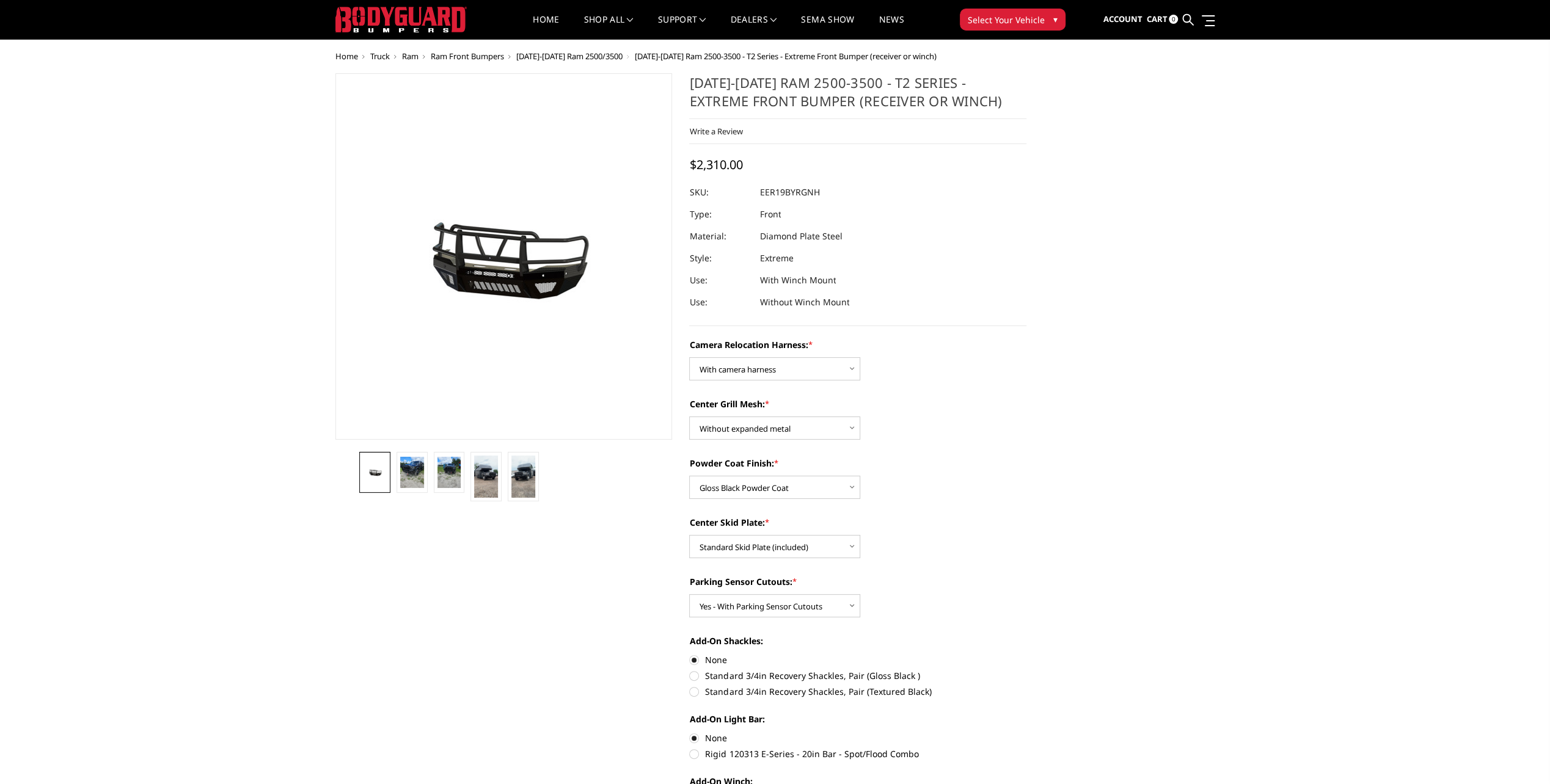
scroll to position [0, 0]
